Goal: Book appointment/travel/reservation

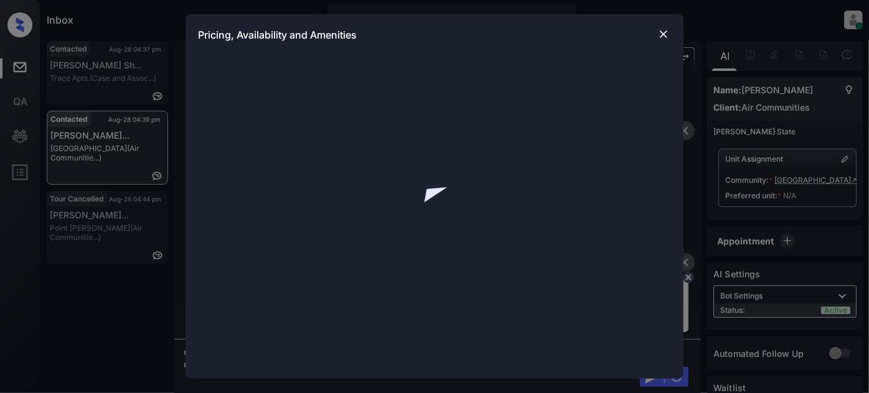
scroll to position [502, 0]
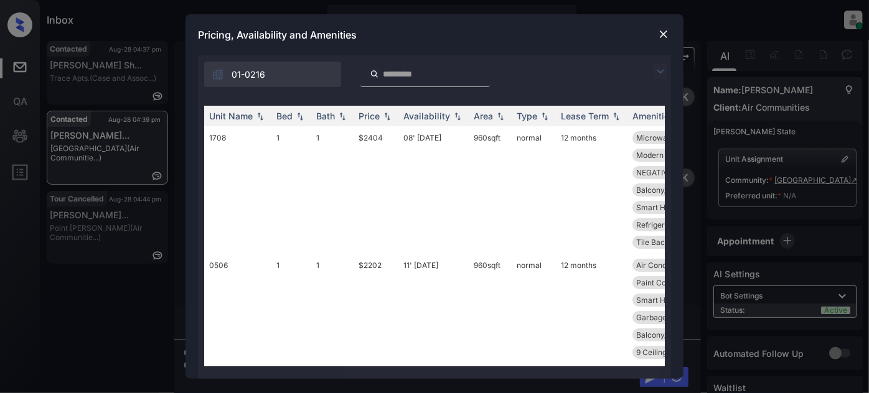
click at [653, 75] on img at bounding box center [660, 71] width 15 height 15
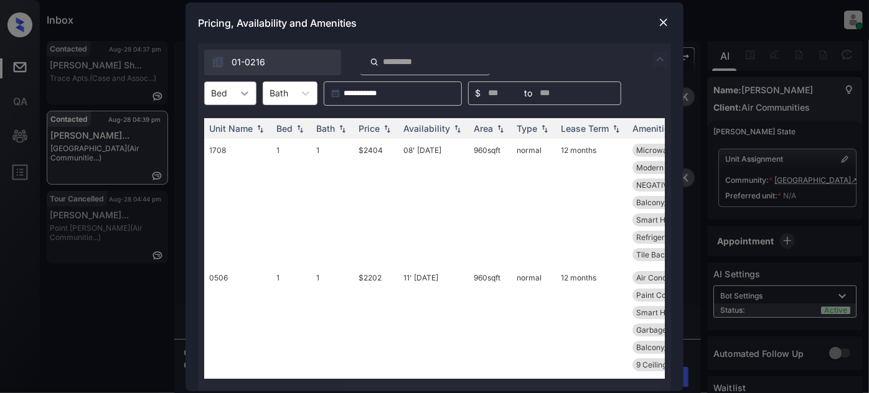
click at [240, 97] on icon at bounding box center [244, 93] width 12 height 12
click at [228, 123] on div "1" at bounding box center [230, 124] width 52 height 22
click at [367, 131] on div "Price" at bounding box center [368, 128] width 21 height 11
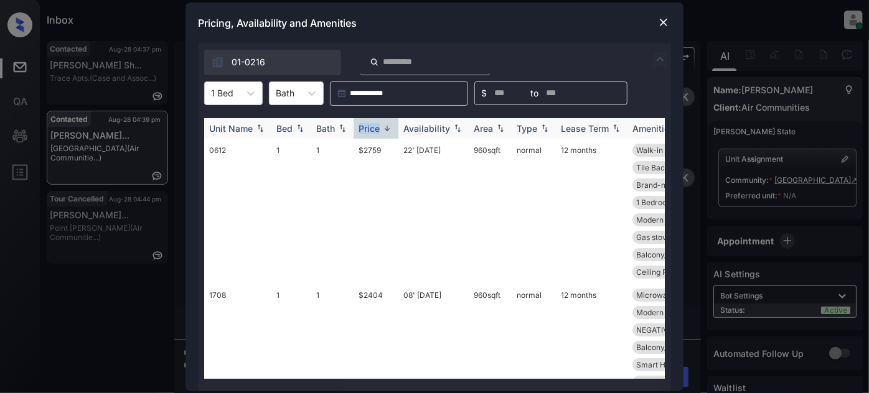
click at [367, 131] on div "Price" at bounding box center [368, 128] width 21 height 11
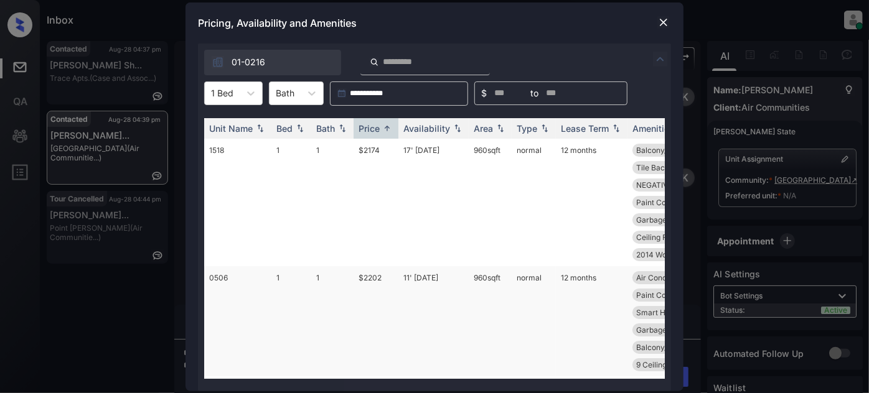
click at [437, 282] on td "11' Jul 25" at bounding box center [433, 321] width 70 height 110
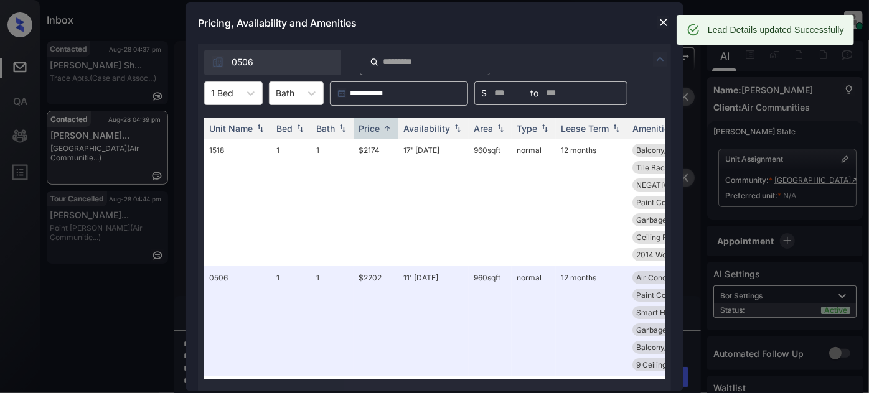
click at [663, 18] on img at bounding box center [663, 22] width 12 height 12
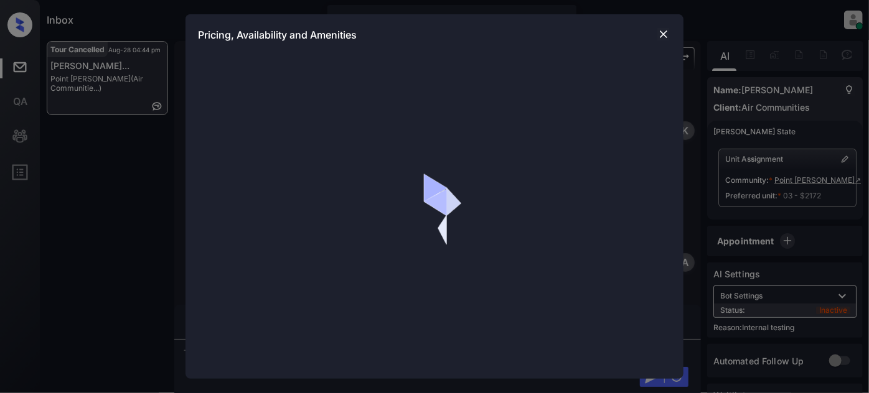
scroll to position [10864, 0]
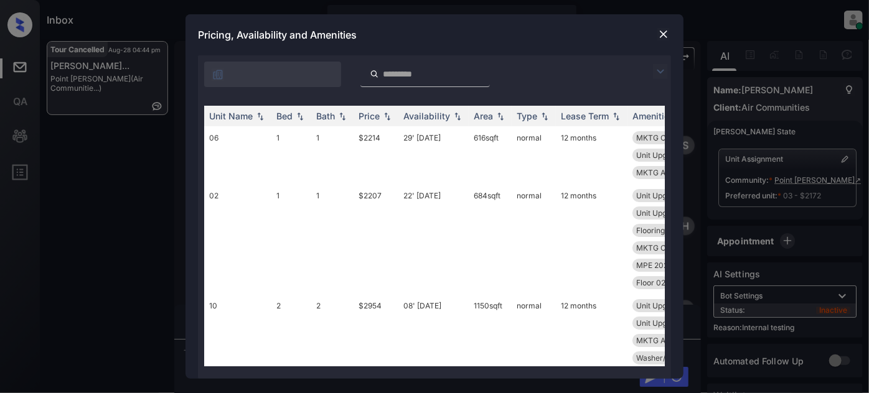
click at [661, 69] on img at bounding box center [660, 71] width 15 height 15
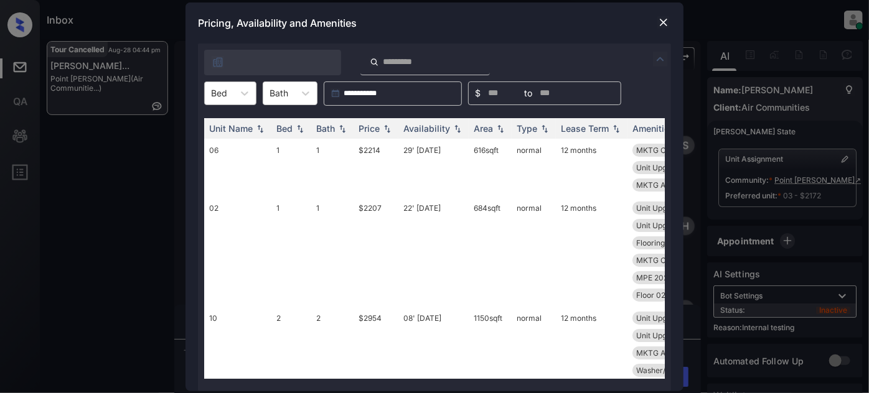
click at [224, 95] on div at bounding box center [219, 92] width 16 height 13
click at [667, 21] on img at bounding box center [663, 22] width 12 height 12
click at [253, 88] on div at bounding box center [244, 93] width 22 height 22
click at [660, 20] on img at bounding box center [663, 22] width 12 height 12
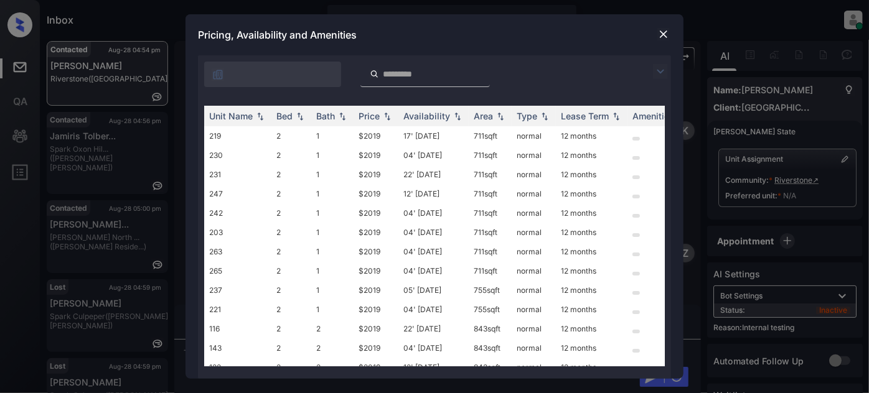
scroll to position [7767, 0]
click at [662, 65] on img at bounding box center [660, 71] width 15 height 15
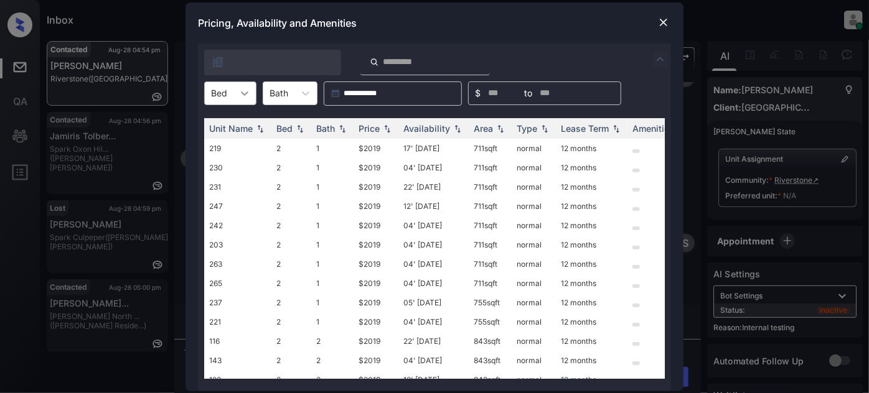
click at [243, 97] on icon at bounding box center [244, 93] width 12 height 12
click at [225, 123] on div "2" at bounding box center [230, 124] width 52 height 22
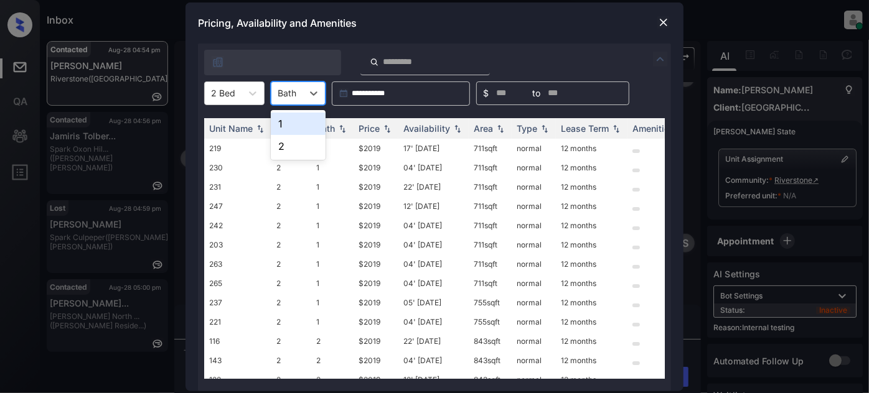
click at [294, 97] on div at bounding box center [287, 92] width 19 height 13
click at [290, 145] on div "2" at bounding box center [298, 146] width 55 height 22
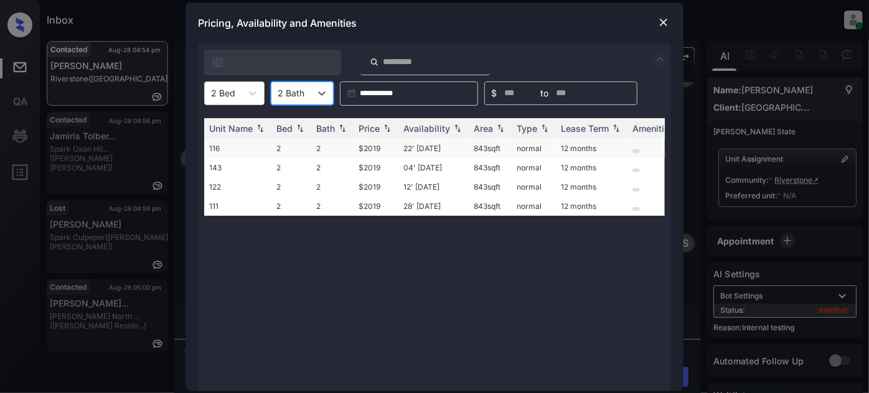
click at [385, 151] on td "$2019" at bounding box center [375, 148] width 45 height 19
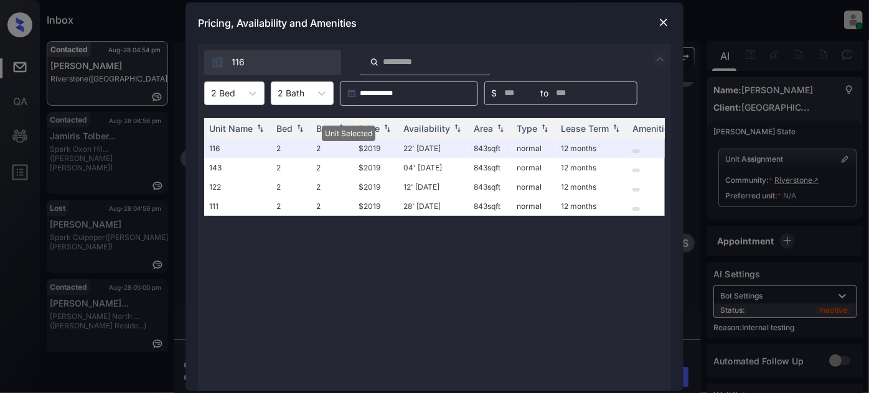
click at [658, 19] on img at bounding box center [663, 22] width 12 height 12
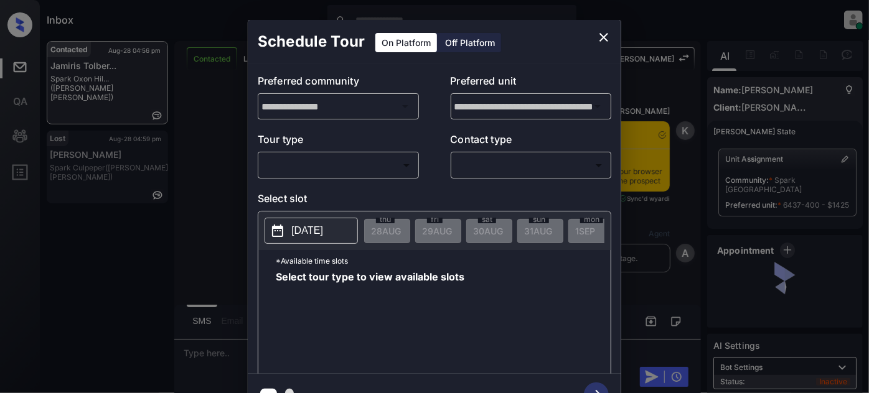
scroll to position [1900, 0]
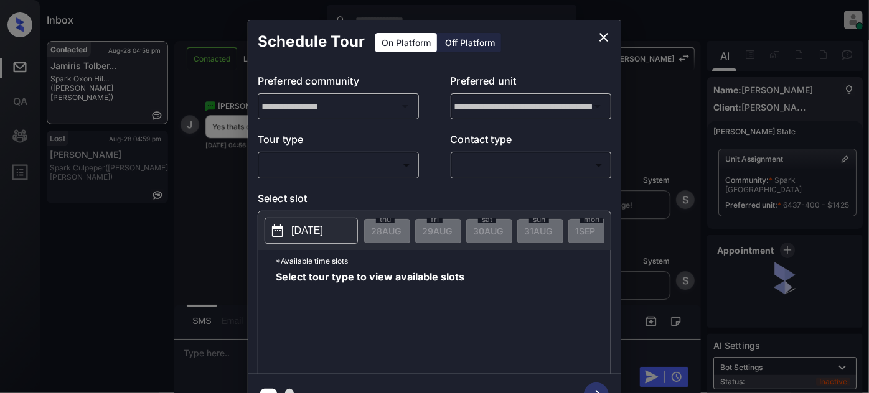
click at [374, 166] on body "Inbox [PERSON_NAME] Online Set yourself offline Set yourself on break Profile S…" at bounding box center [434, 196] width 869 height 393
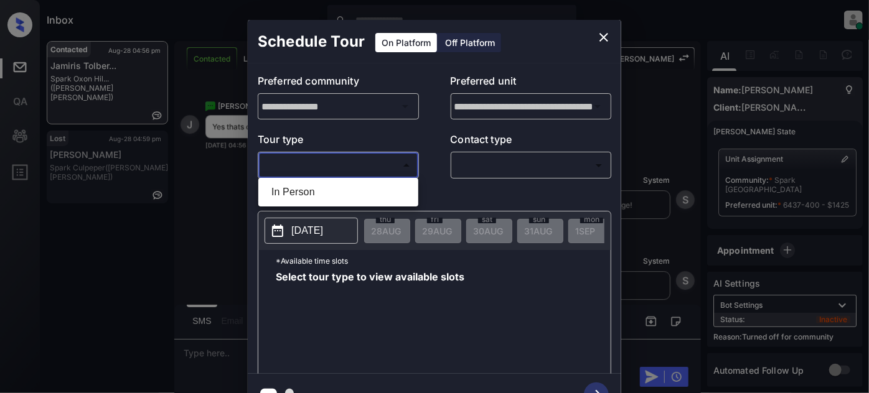
click at [335, 191] on li "In Person" at bounding box center [338, 192] width 154 height 22
type input "********"
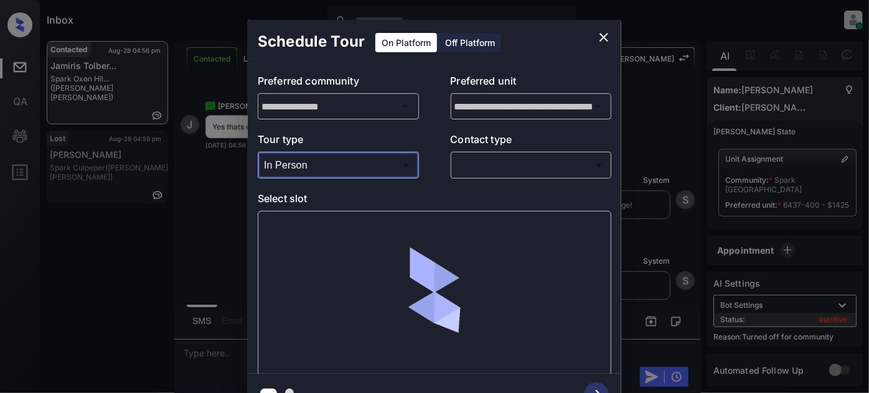
click at [550, 169] on body "Inbox [PERSON_NAME] Online Set yourself offline Set yourself on break Profile S…" at bounding box center [434, 196] width 869 height 393
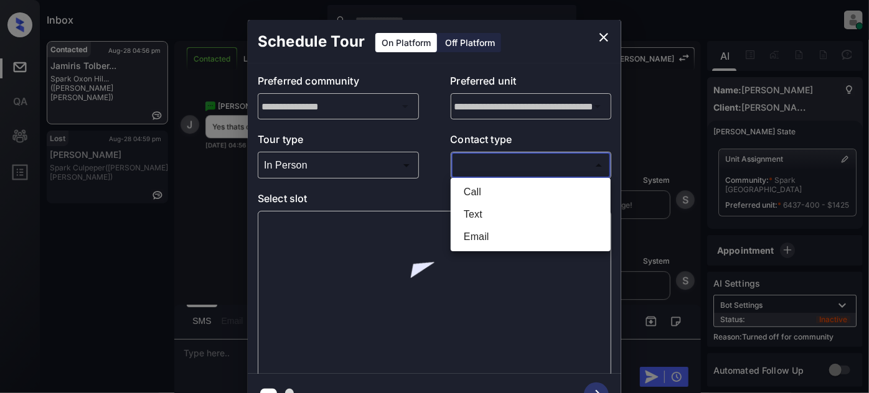
click at [493, 215] on li "Text" at bounding box center [531, 214] width 154 height 22
type input "****"
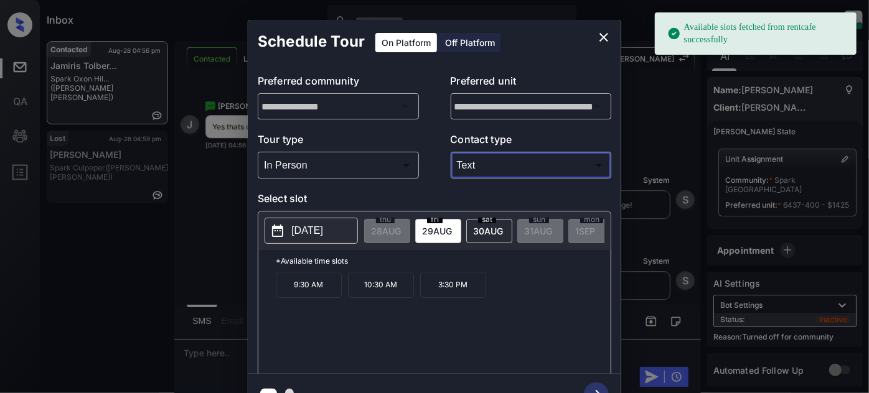
click at [438, 229] on span "29 AUG" at bounding box center [437, 231] width 30 height 11
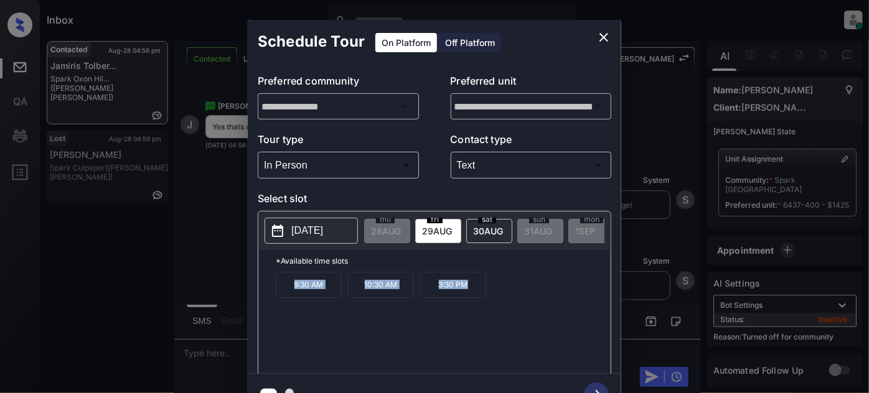
drag, startPoint x: 269, startPoint y: 301, endPoint x: 493, endPoint y: 297, distance: 224.0
click at [492, 299] on div "*Available time slots 9:30 AM 10:30 AM 3:30 PM" at bounding box center [434, 314] width 352 height 128
copy div "9:30 AM 10:30 AM 3:30 PM"
click at [599, 32] on icon "close" at bounding box center [603, 37] width 15 height 15
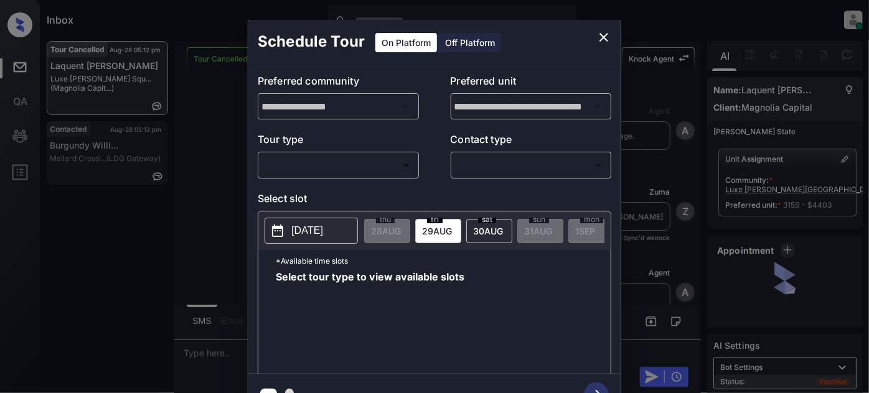
scroll to position [9036, 0]
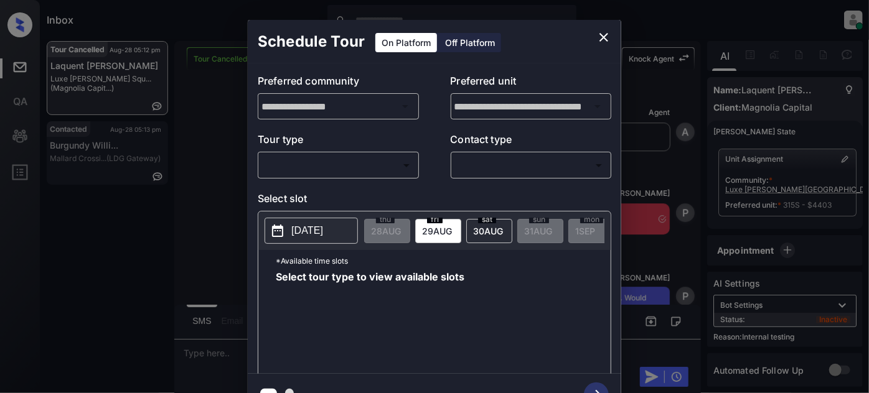
click at [600, 37] on icon "close" at bounding box center [603, 37] width 15 height 15
click at [365, 157] on body "Inbox [PERSON_NAME] Online Set yourself offline Set yourself on break Profile S…" at bounding box center [434, 196] width 869 height 393
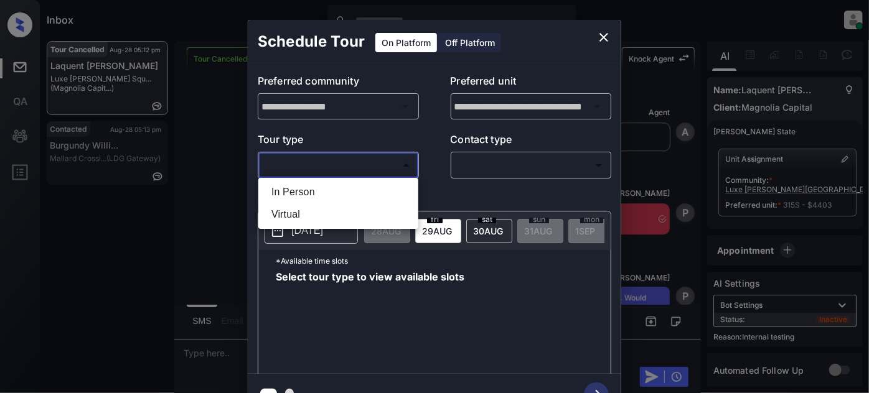
click at [296, 211] on li "Virtual" at bounding box center [338, 214] width 154 height 22
type input "*******"
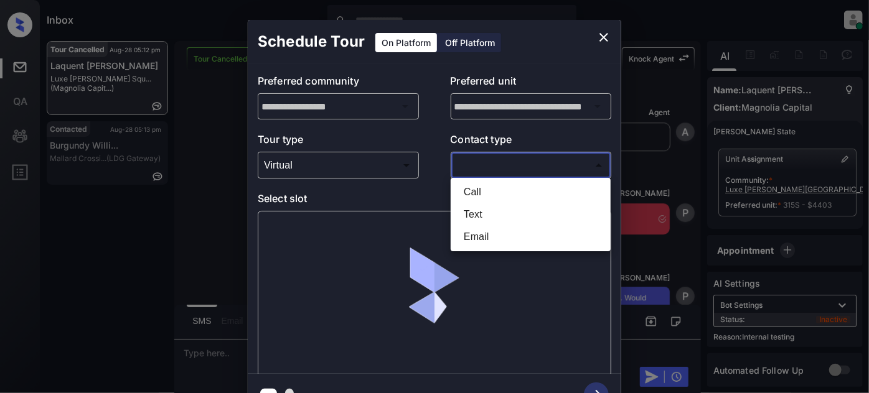
click at [536, 165] on body "Inbox [PERSON_NAME] Online Set yourself offline Set yourself on break Profile S…" at bounding box center [434, 196] width 869 height 393
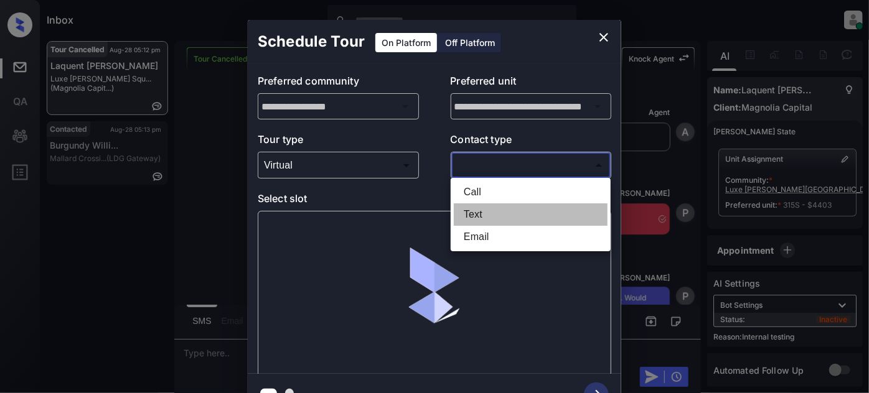
click at [485, 218] on li "Text" at bounding box center [531, 214] width 154 height 22
type input "****"
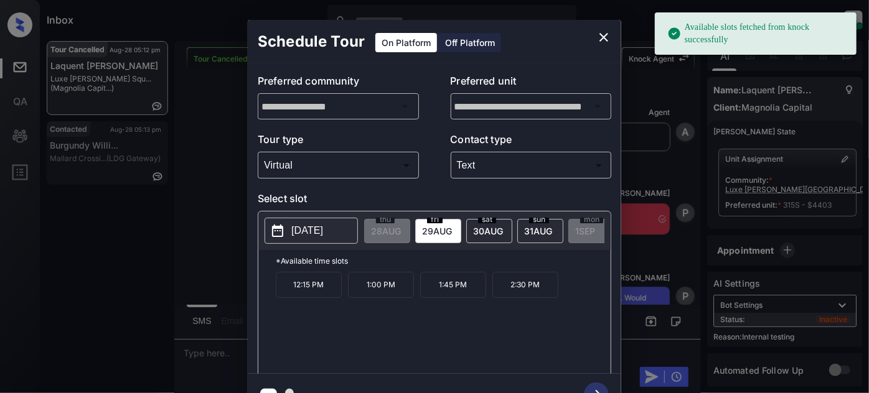
click at [312, 289] on p "12:15 PM" at bounding box center [309, 285] width 66 height 26
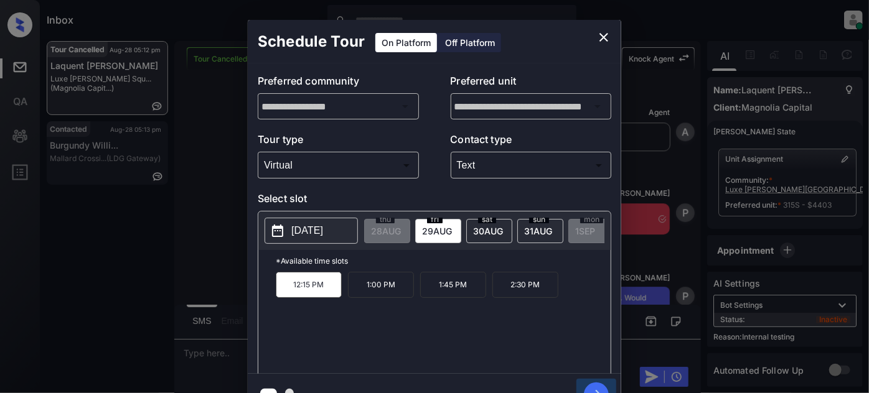
click at [598, 386] on icon "button" at bounding box center [596, 395] width 25 height 25
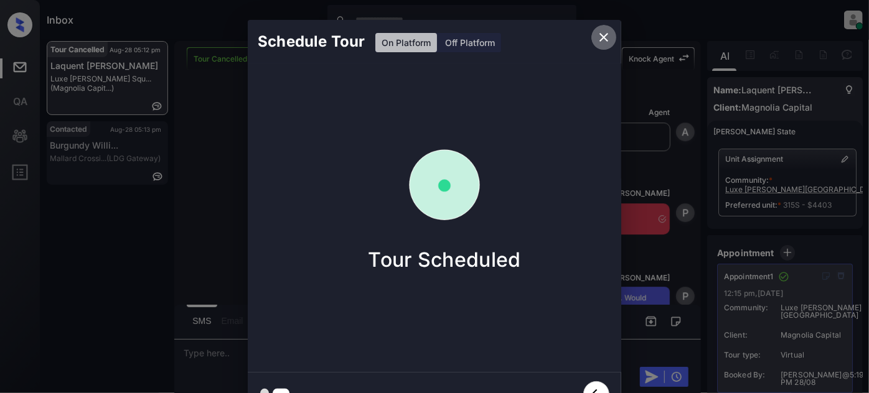
click at [606, 35] on icon "close" at bounding box center [603, 37] width 9 height 9
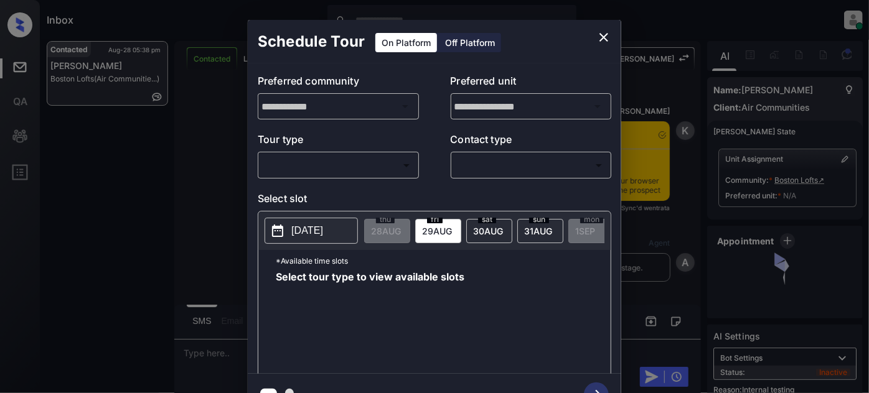
scroll to position [6085, 0]
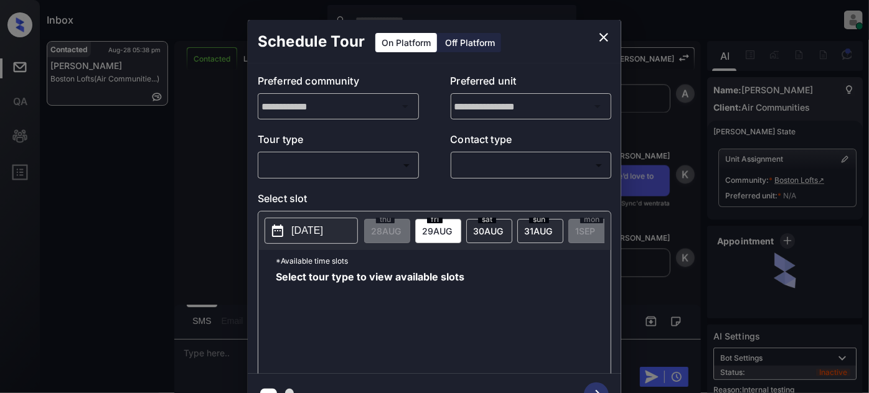
click at [319, 152] on div "​ ​" at bounding box center [338, 165] width 161 height 27
click at [327, 162] on body "Inbox [PERSON_NAME] Online Set yourself offline Set yourself on break Profile S…" at bounding box center [434, 196] width 869 height 393
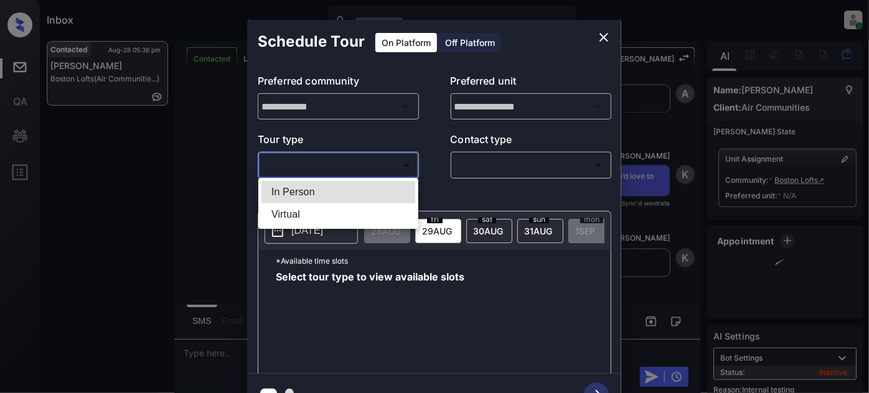
click at [302, 185] on li "In Person" at bounding box center [338, 192] width 154 height 22
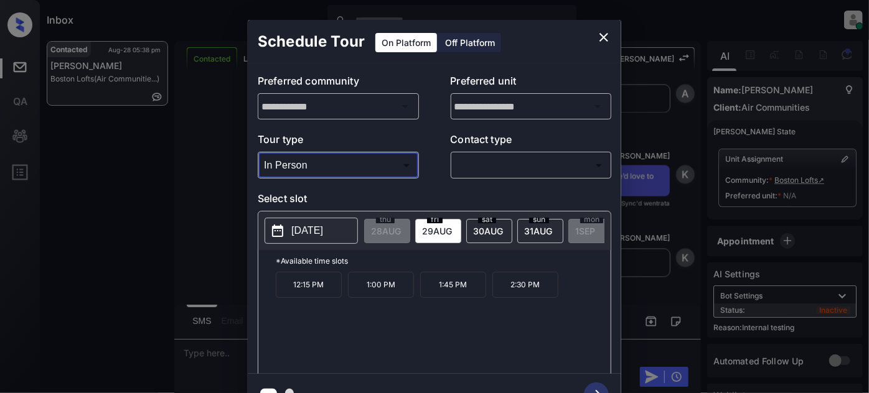
type input "********"
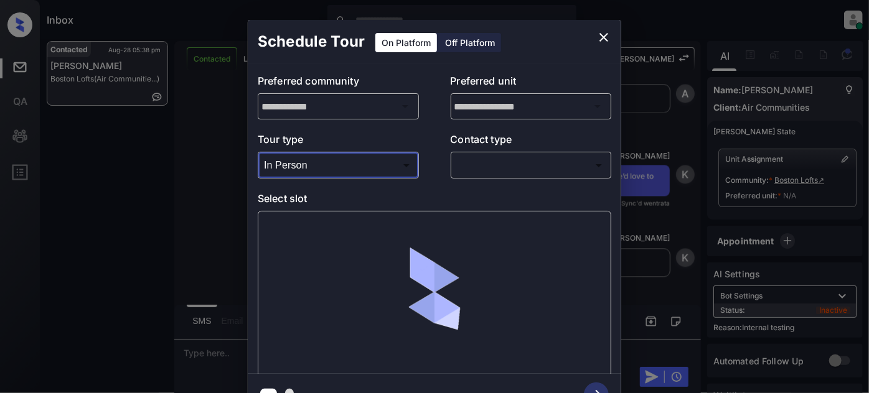
click at [473, 164] on body "Inbox [PERSON_NAME] Online Set yourself offline Set yourself on break Profile S…" at bounding box center [434, 196] width 869 height 393
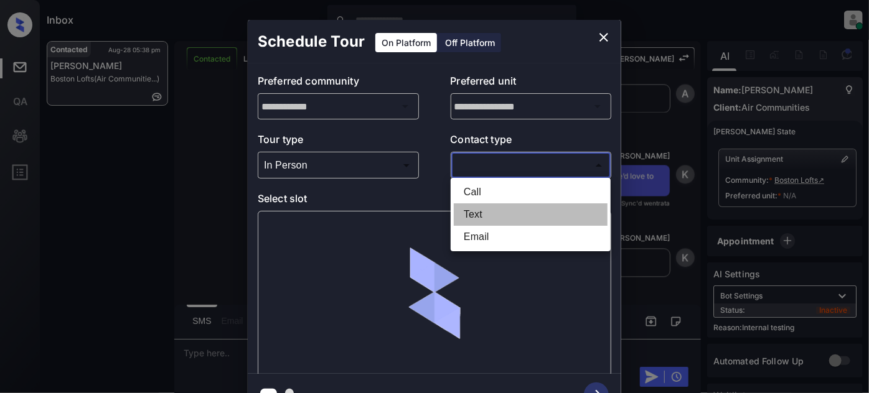
click at [469, 213] on li "Text" at bounding box center [531, 214] width 154 height 22
type input "****"
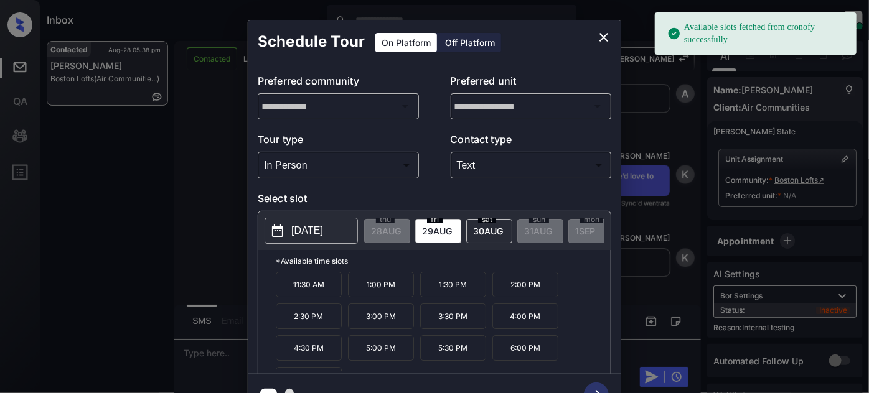
click at [323, 229] on p "[DATE]" at bounding box center [307, 230] width 32 height 15
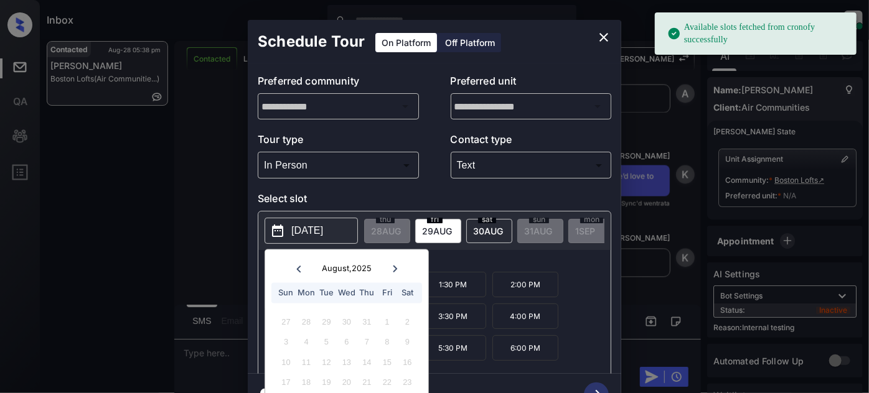
click at [473, 263] on p "*Available time slots" at bounding box center [443, 261] width 335 height 22
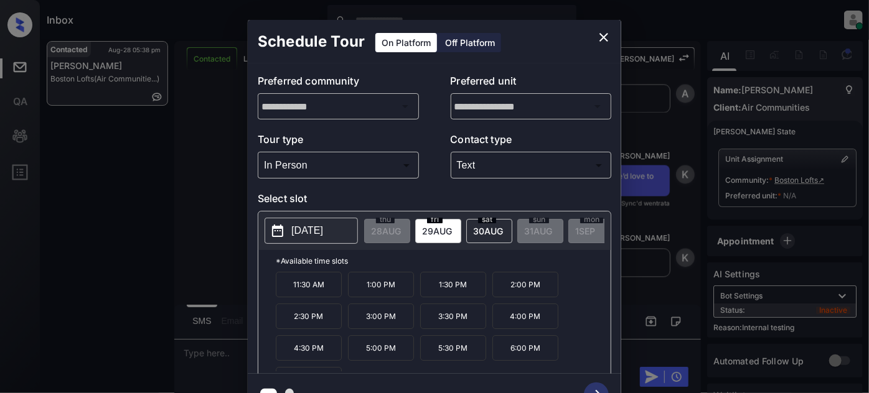
click at [442, 233] on span "29 AUG" at bounding box center [437, 231] width 30 height 11
drag, startPoint x: 486, startPoint y: 289, endPoint x: 422, endPoint y: 303, distance: 65.5
click at [414, 324] on div "11:30 AM 1:00 PM 1:30 PM 2:00 PM 2:30 PM 3:00 PM 3:30 PM 4:00 PM 4:30 PM 5:00 P…" at bounding box center [443, 322] width 335 height 100
copy div "2:00 PM 2:30 PM 3:00 PM"
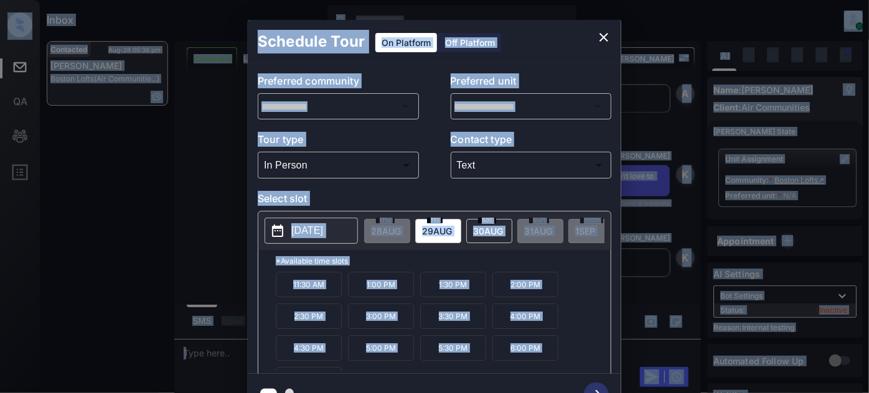
click at [605, 34] on icon "close" at bounding box center [603, 37] width 15 height 15
